Goal: Information Seeking & Learning: Learn about a topic

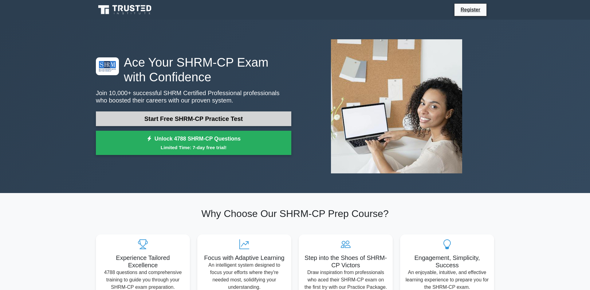
click at [170, 118] on link "Start Free SHRM-CP Practice Test" at bounding box center [193, 119] width 195 height 15
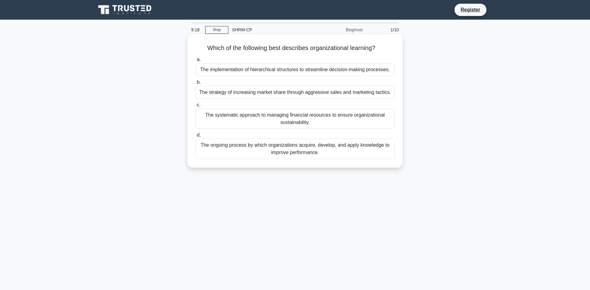
click at [224, 146] on div "The ongoing process by which organizations acquire, develop, and apply knowledg…" at bounding box center [294, 149] width 199 height 20
click at [195, 137] on input "d. The ongoing process by which organizations acquire, develop, and apply knowl…" at bounding box center [195, 135] width 0 height 4
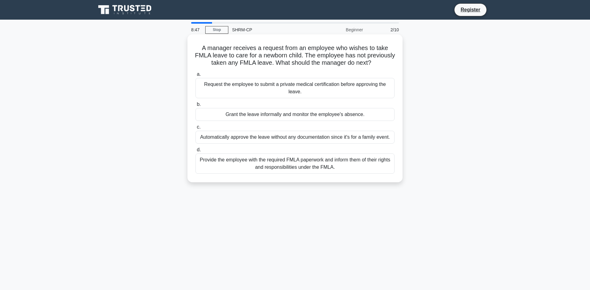
click at [222, 163] on div "Provide the employee with the required FMLA paperwork and inform them of their …" at bounding box center [294, 164] width 199 height 20
click at [195, 152] on input "d. Provide the employee with the required FMLA paperwork and inform them of the…" at bounding box center [195, 150] width 0 height 4
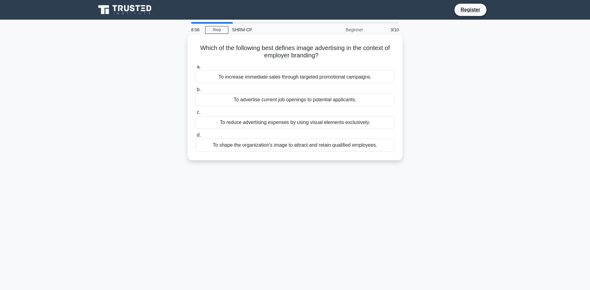
click at [247, 123] on div "To reduce advertising expenses by using visual elements exclusively." at bounding box center [294, 122] width 199 height 13
click at [195, 115] on input "c. To reduce advertising expenses by using visual elements exclusively." at bounding box center [195, 113] width 0 height 4
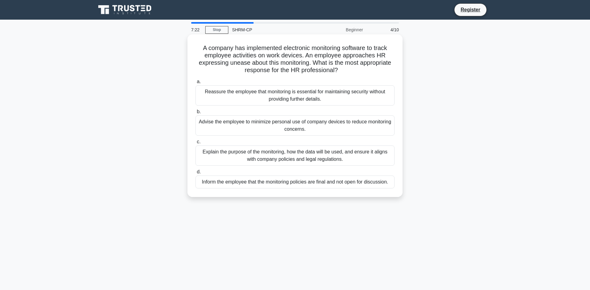
click at [247, 153] on div "Explain the purpose of the monitoring, how the data will be used, and ensure it…" at bounding box center [294, 156] width 199 height 20
click at [195, 144] on input "c. Explain the purpose of the monitoring, how the data will be used, and ensure…" at bounding box center [195, 142] width 0 height 4
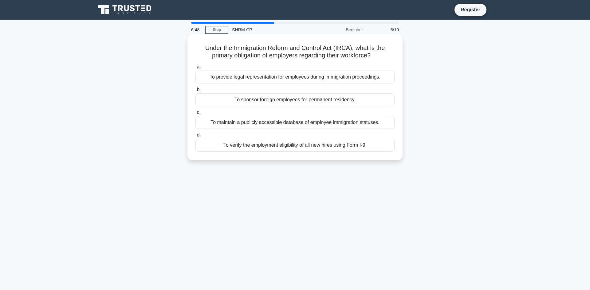
click at [247, 147] on div "To verify the employment eligibility of all new hires using Form I-9." at bounding box center [294, 145] width 199 height 13
click at [195, 137] on input "d. To verify the employment eligibility of all new hires using Form I-9." at bounding box center [195, 135] width 0 height 4
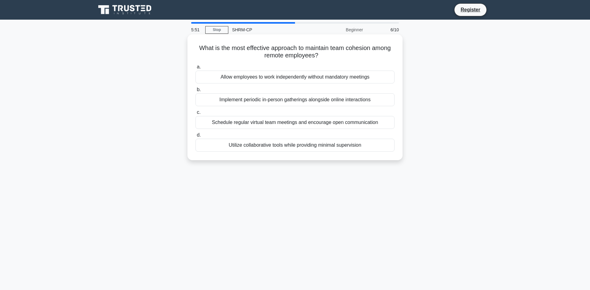
click at [253, 123] on div "Schedule regular virtual team meetings and encourage open communication" at bounding box center [294, 122] width 199 height 13
click at [195, 115] on input "c. Schedule regular virtual team meetings and encourage open communication" at bounding box center [195, 113] width 0 height 4
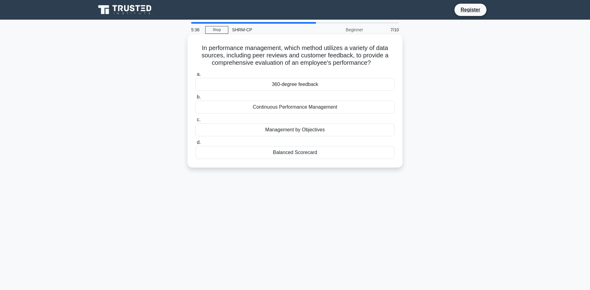
click at [272, 82] on div "360-degree feedback" at bounding box center [294, 84] width 199 height 13
click at [195, 76] on input "a. 360-degree feedback" at bounding box center [195, 74] width 0 height 4
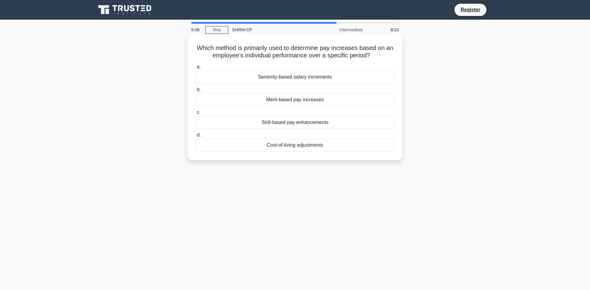
click at [266, 100] on div "Merit-based pay increases" at bounding box center [294, 99] width 199 height 13
click at [195, 92] on input "b. Merit-based pay increases" at bounding box center [195, 90] width 0 height 4
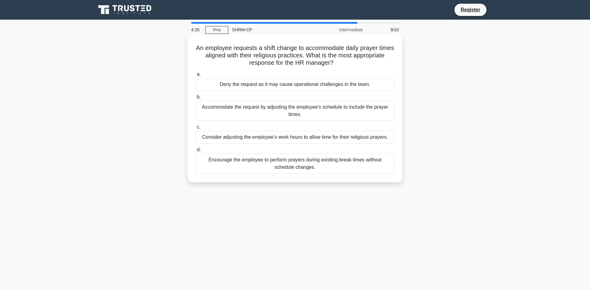
click at [262, 115] on div "Accommodate the request by adjusting the employee's schedule to include the pra…" at bounding box center [294, 111] width 199 height 20
click at [195, 99] on input "b. Accommodate the request by adjusting the employee's schedule to include the …" at bounding box center [195, 97] width 0 height 4
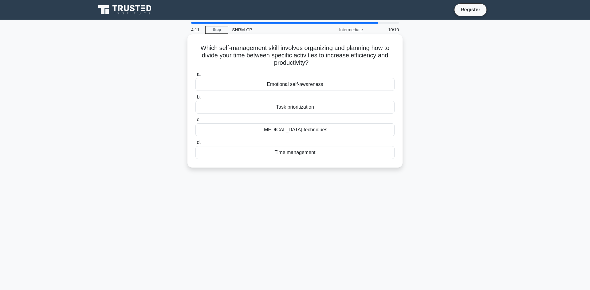
click at [265, 108] on div "Task prioritization" at bounding box center [294, 107] width 199 height 13
click at [195, 99] on input "b. Task prioritization" at bounding box center [195, 97] width 0 height 4
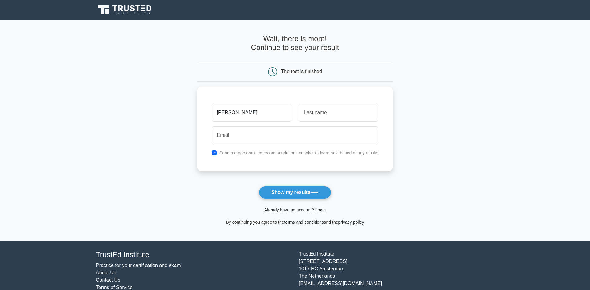
type input "Erin"
type input "a"
type input "Lampert"
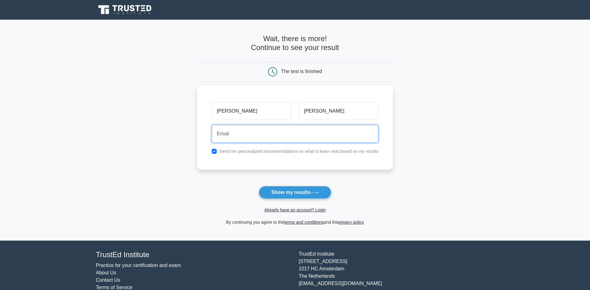
click at [250, 131] on input "email" at bounding box center [295, 134] width 167 height 18
click at [216, 152] on input "checkbox" at bounding box center [214, 151] width 5 height 5
checkbox input "false"
click at [225, 138] on input "email" at bounding box center [295, 134] width 167 height 18
type input "e"
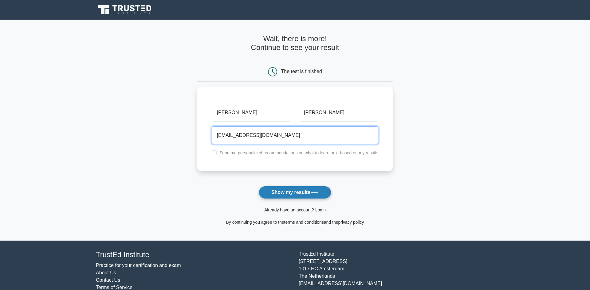
type input "4eml23@gmail.com"
click at [288, 196] on button "Show my results" at bounding box center [295, 192] width 72 height 13
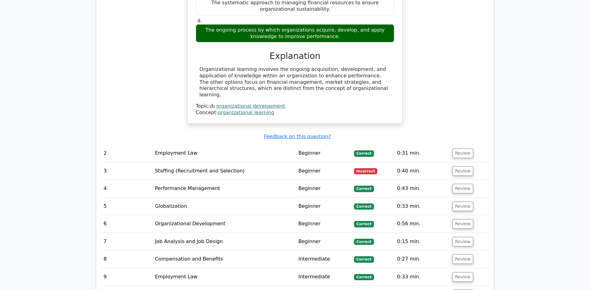
scroll to position [646, 0]
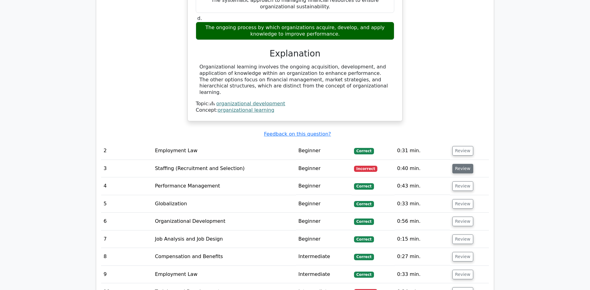
click at [457, 164] on button "Review" at bounding box center [462, 169] width 21 height 10
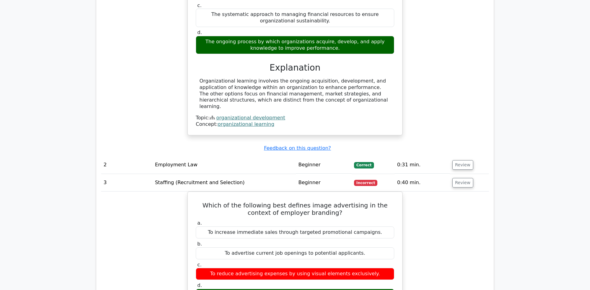
scroll to position [629, 0]
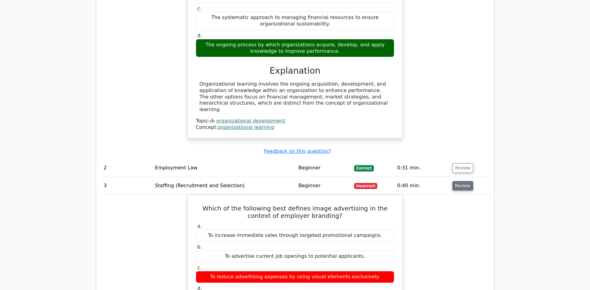
click at [452, 181] on button "Review" at bounding box center [462, 186] width 21 height 10
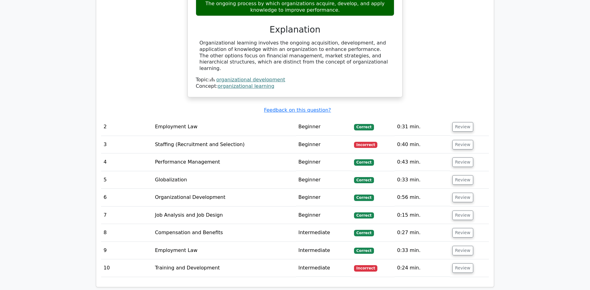
scroll to position [673, 0]
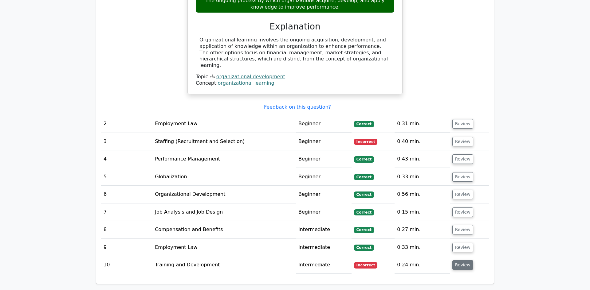
click at [463, 260] on button "Review" at bounding box center [462, 265] width 21 height 10
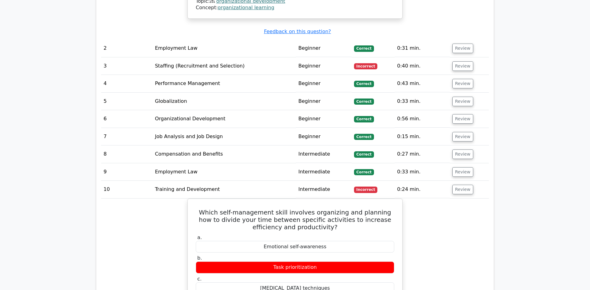
scroll to position [747, 0]
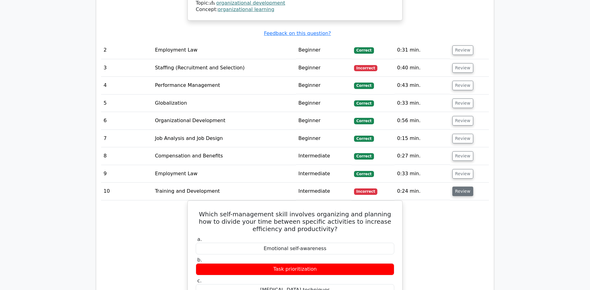
click at [461, 187] on button "Review" at bounding box center [462, 192] width 21 height 10
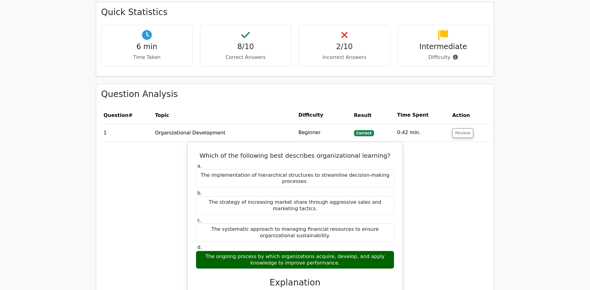
scroll to position [260, 0]
